Goal: Navigation & Orientation: Find specific page/section

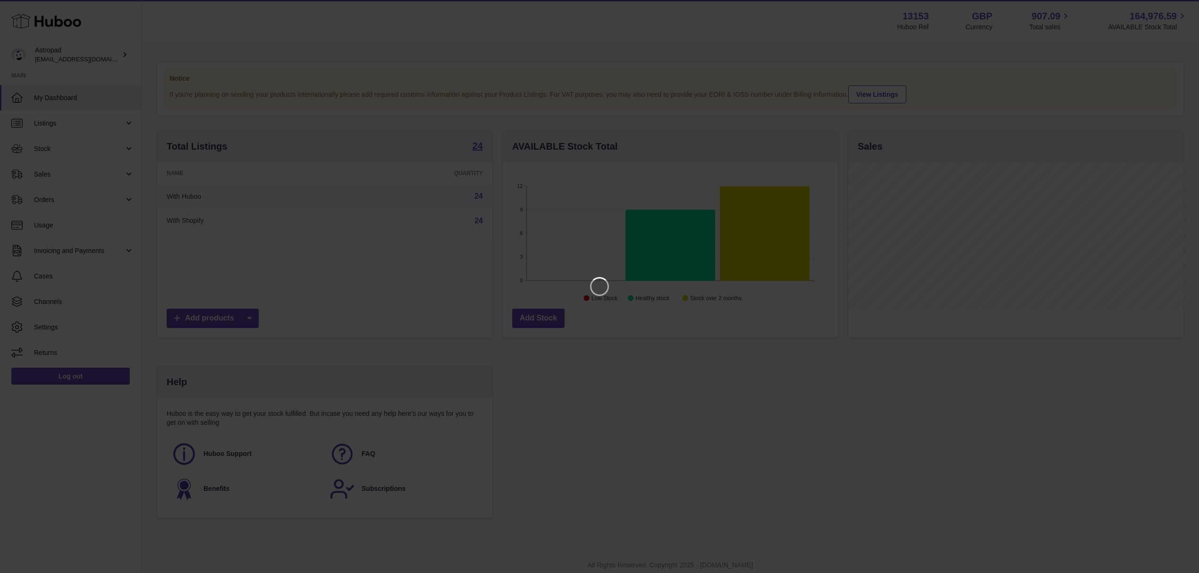
scroll to position [147, 338]
click at [1184, 10] on icon "Close" at bounding box center [1183, 8] width 11 height 11
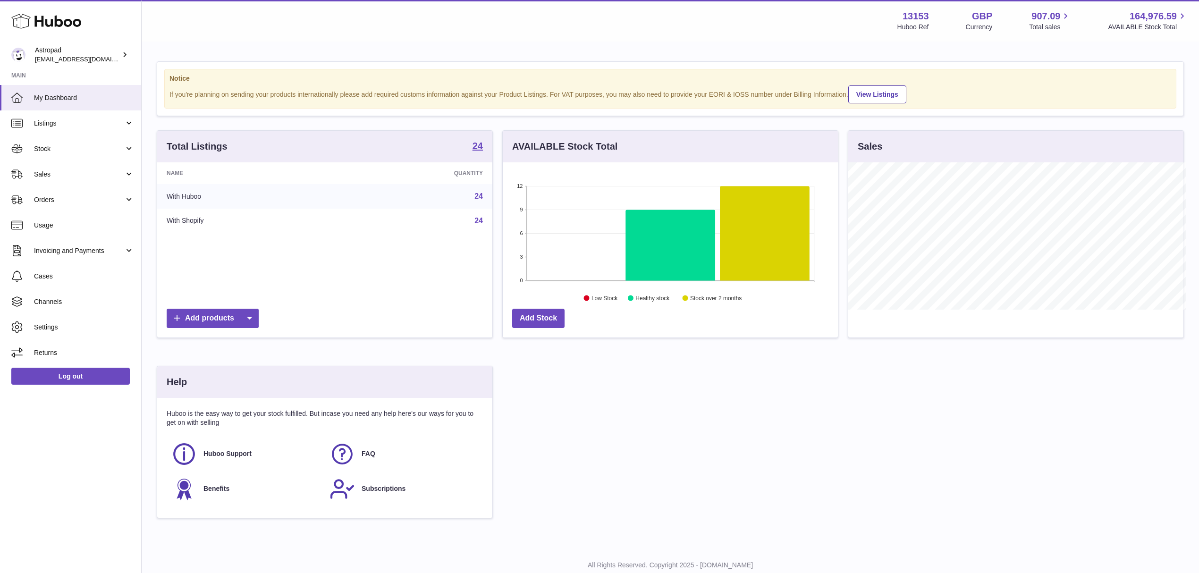
scroll to position [471942, 471754]
click at [46, 153] on span "Stock" at bounding box center [79, 148] width 90 height 9
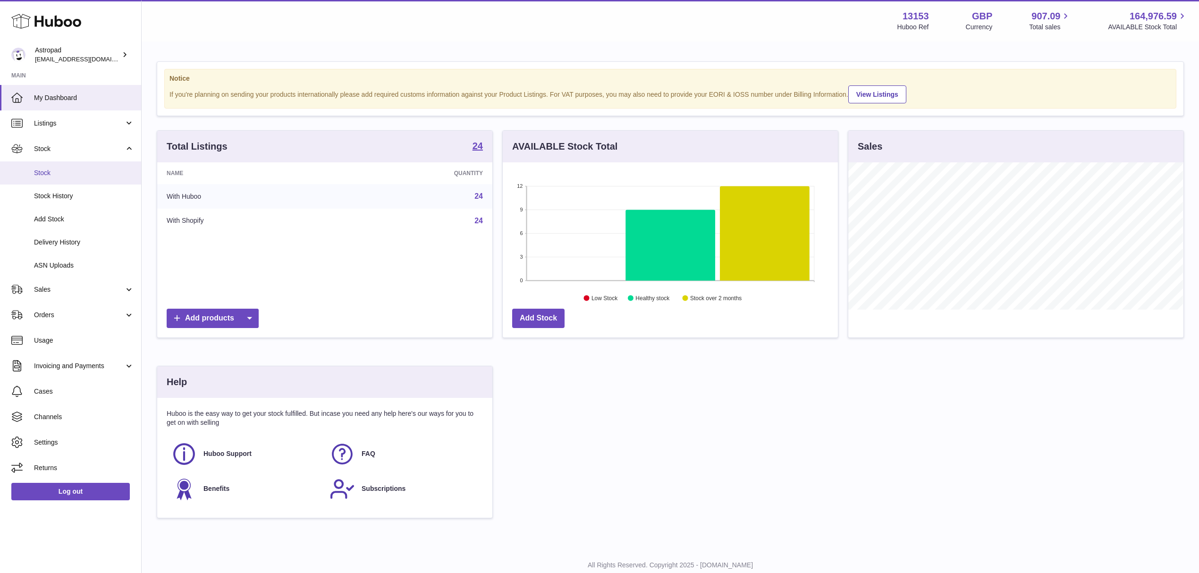
click at [55, 170] on span "Stock" at bounding box center [84, 173] width 100 height 9
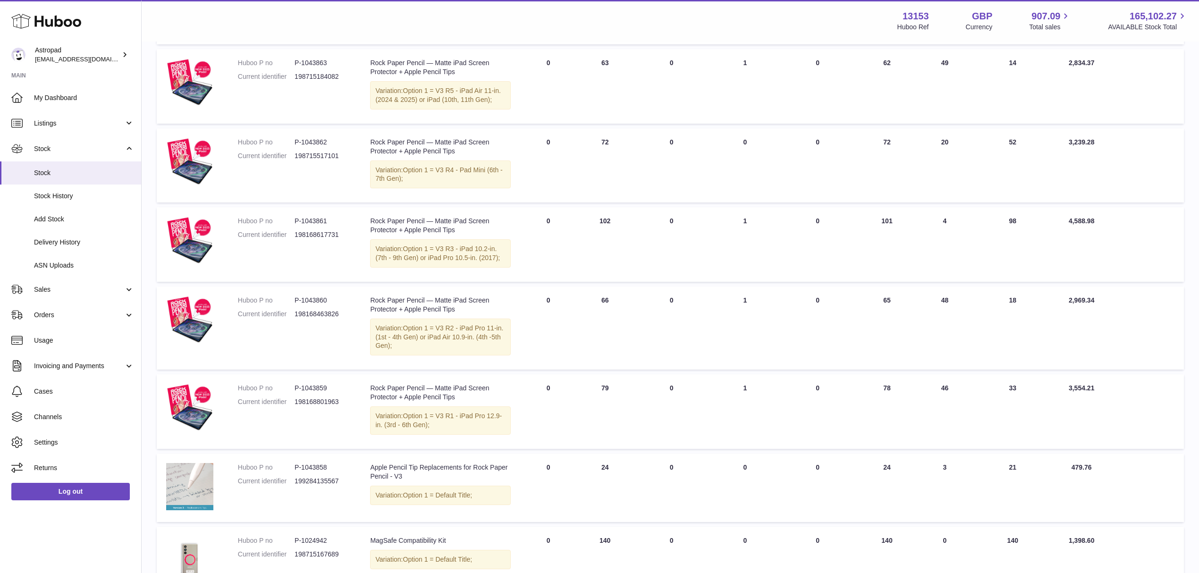
scroll to position [8, 0]
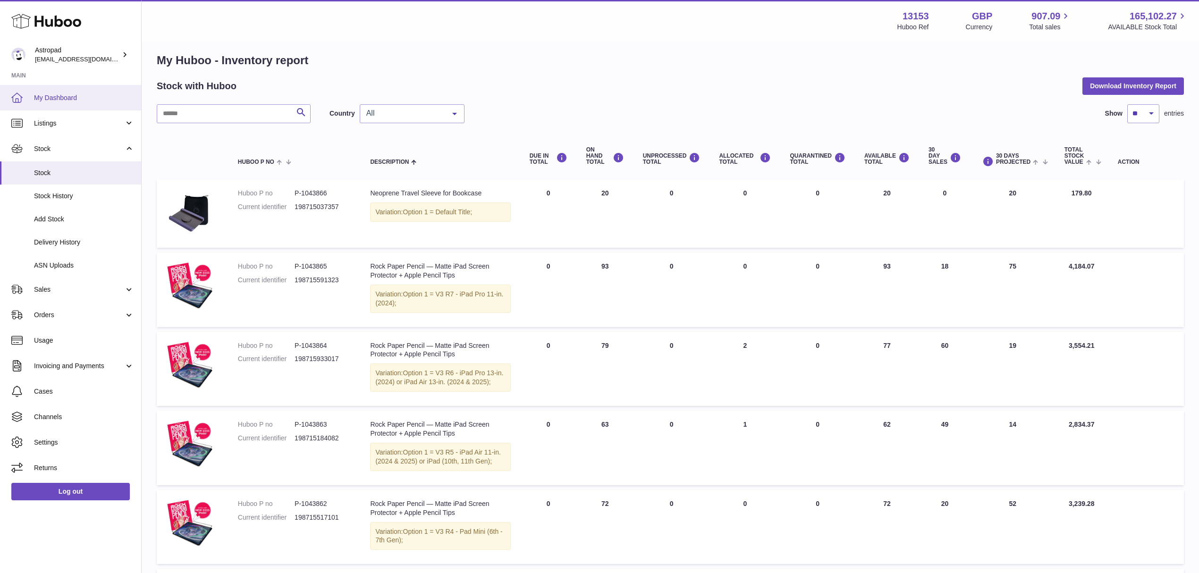
click at [44, 104] on link "My Dashboard" at bounding box center [70, 97] width 141 height 25
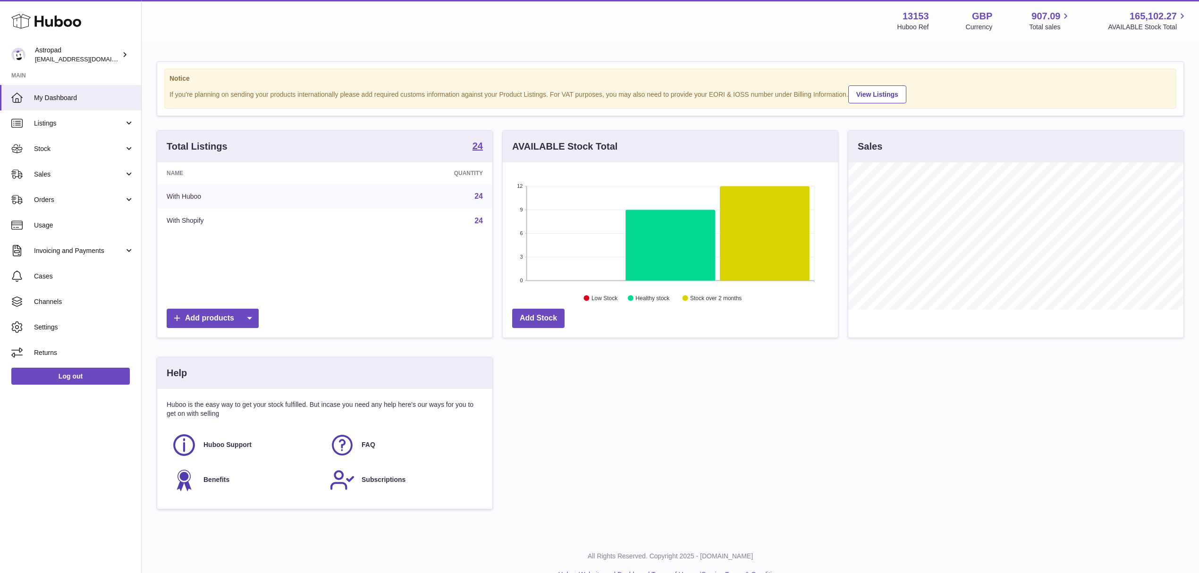
scroll to position [147, 335]
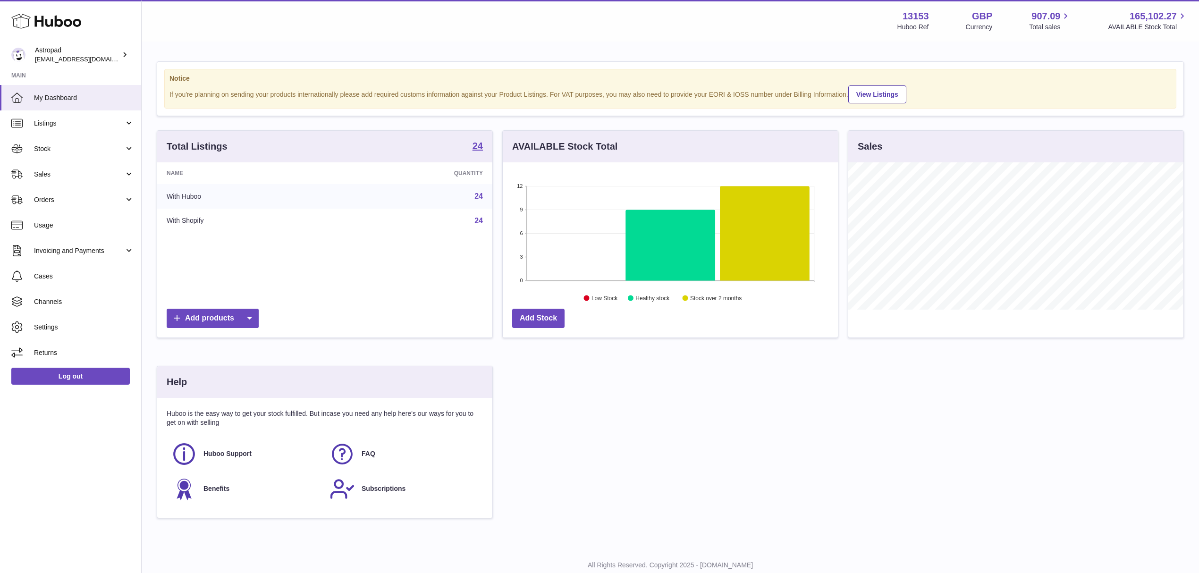
click at [53, 125] on span "Listings" at bounding box center [79, 123] width 90 height 9
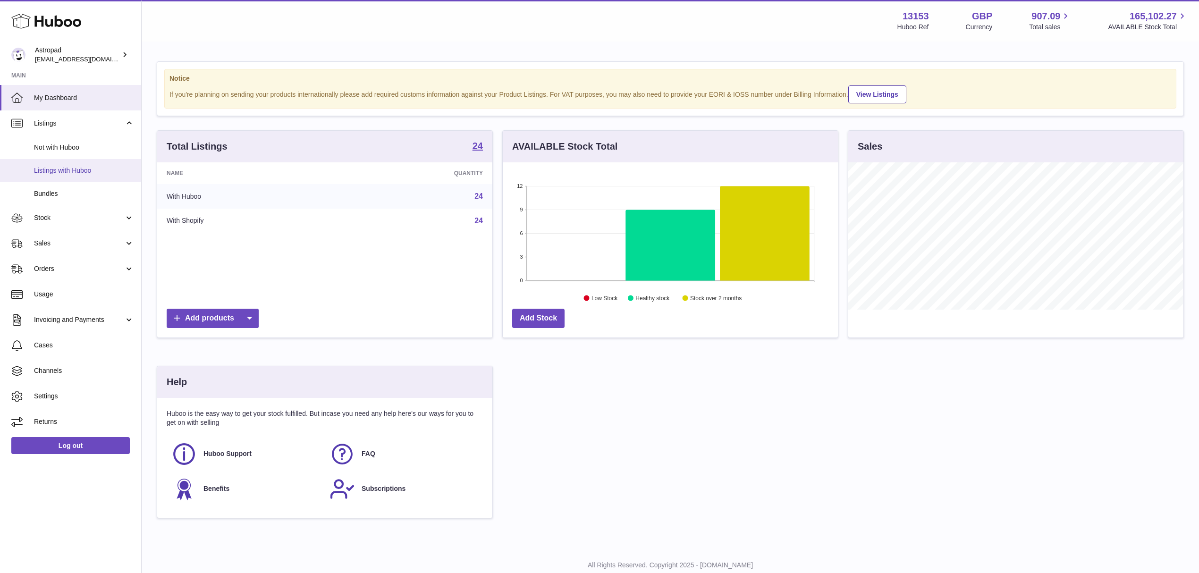
click at [68, 176] on link "Listings with Huboo" at bounding box center [70, 170] width 141 height 23
